Goal: Task Accomplishment & Management: Use online tool/utility

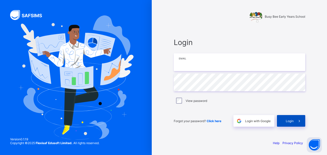
type input "**********"
click at [294, 121] on span at bounding box center [300, 121] width 12 height 12
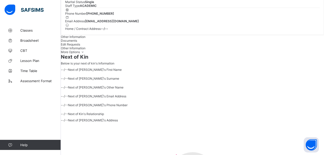
scroll to position [81, 0]
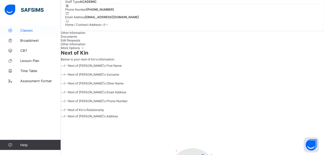
click at [37, 28] on link "Classes" at bounding box center [30, 30] width 61 height 10
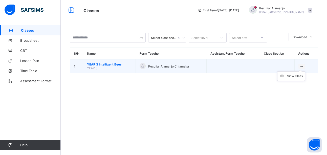
click at [300, 66] on icon at bounding box center [302, 67] width 4 height 4
click at [299, 74] on ul "View Class" at bounding box center [292, 76] width 28 height 10
click at [298, 76] on div "View Class" at bounding box center [295, 76] width 16 height 5
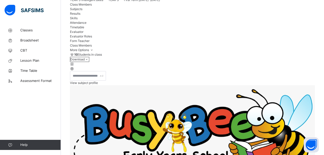
scroll to position [41, 0]
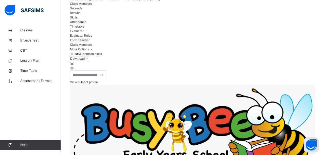
click at [86, 24] on span "Attendance" at bounding box center [78, 22] width 16 height 4
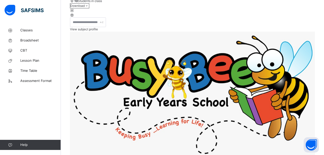
scroll to position [81, 0]
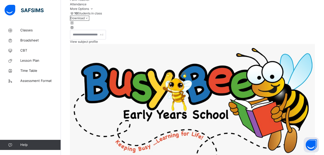
click at [34, 31] on span "Classes" at bounding box center [40, 30] width 41 height 5
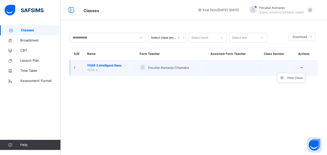
click at [303, 67] on icon at bounding box center [302, 68] width 4 height 4
click at [301, 68] on icon at bounding box center [302, 68] width 4 height 4
click at [301, 67] on icon at bounding box center [302, 68] width 4 height 4
click at [297, 77] on div "View Class" at bounding box center [295, 77] width 16 height 5
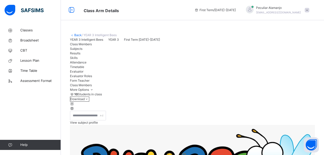
click at [83, 73] on span "Evaluator" at bounding box center [76, 72] width 13 height 4
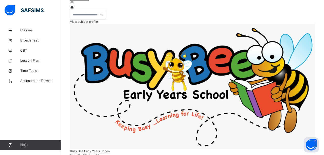
scroll to position [101, 0]
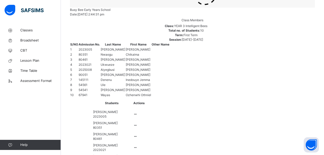
scroll to position [243, 0]
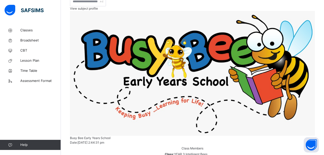
scroll to position [111, 0]
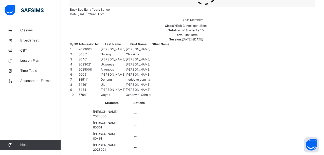
scroll to position [245, 0]
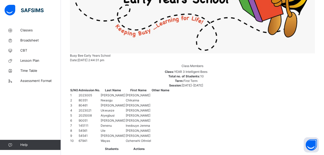
scroll to position [144, 0]
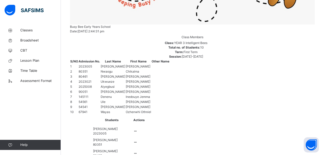
scroll to position [235, 0]
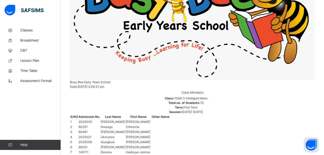
scroll to position [154, 0]
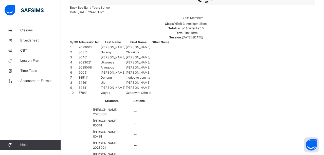
scroll to position [245, 0]
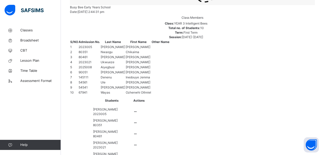
scroll to position [30, 0]
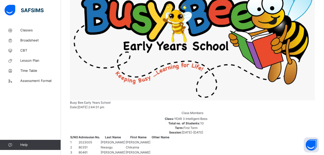
scroll to position [144, 0]
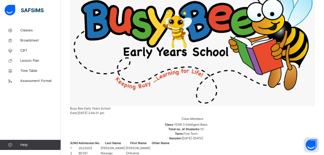
drag, startPoint x: 281, startPoint y: 30, endPoint x: 185, endPoint y: 93, distance: 114.7
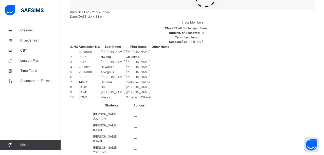
scroll to position [245, 0]
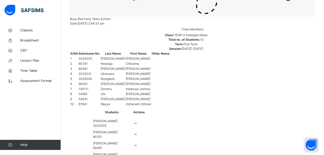
scroll to position [245, 0]
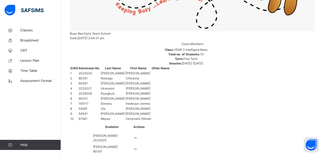
scroll to position [215, 0]
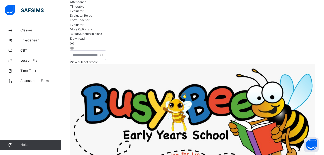
scroll to position [91, 0]
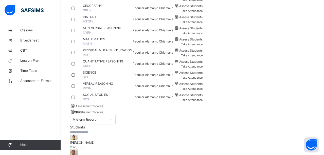
scroll to position [510, 0]
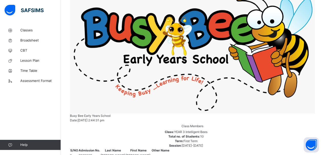
scroll to position [135, 0]
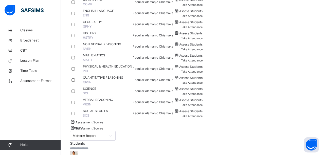
scroll to position [506, 0]
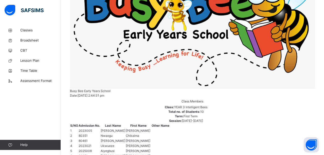
scroll to position [141, 0]
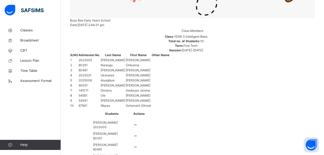
scroll to position [232, 0]
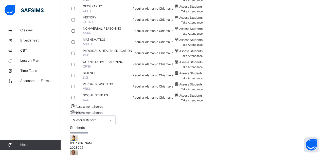
scroll to position [510, 0]
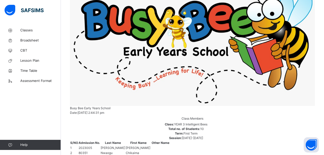
scroll to position [105, 0]
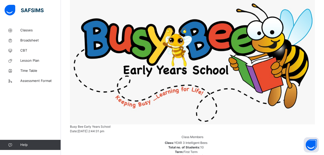
scroll to position [129, 0]
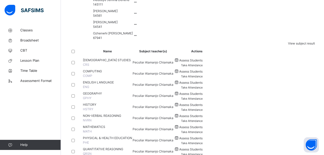
scroll to position [423, 0]
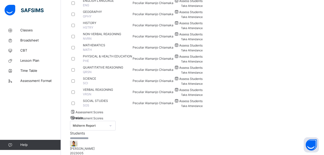
scroll to position [504, 0]
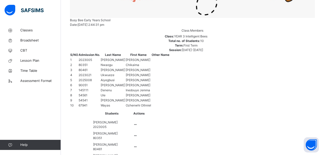
scroll to position [96, 0]
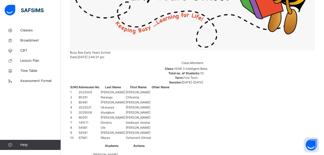
scroll to position [10, 0]
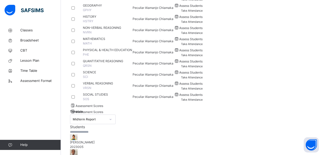
scroll to position [374, 0]
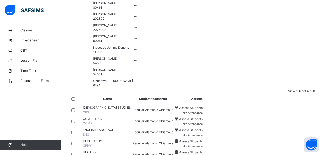
scroll to position [238, 0]
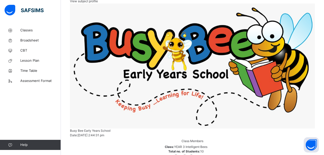
scroll to position [0, 0]
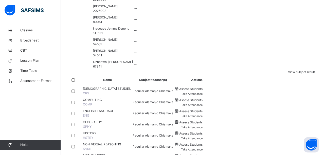
scroll to position [510, 0]
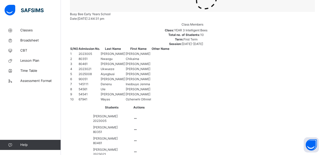
scroll to position [103, 0]
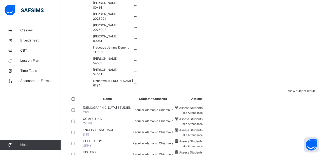
scroll to position [510, 0]
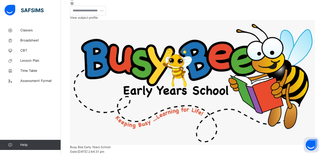
scroll to position [105, 0]
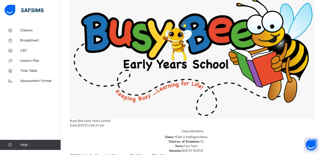
scroll to position [132, 0]
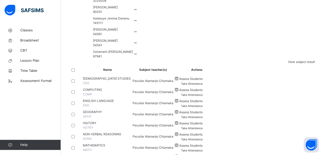
scroll to position [510, 0]
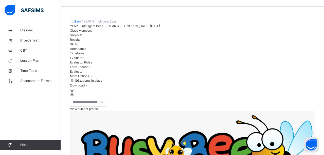
scroll to position [0, 0]
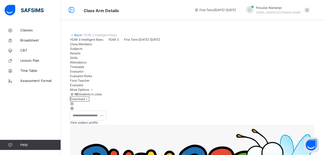
click at [92, 78] on span "Evaluator Roles" at bounding box center [81, 76] width 22 height 4
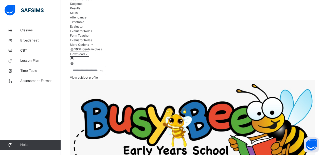
scroll to position [56, 0]
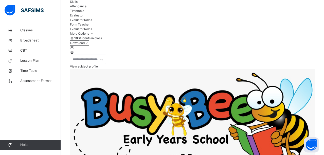
click at [83, 17] on span "Evaluator" at bounding box center [76, 15] width 13 height 4
